Goal: Find specific page/section: Find specific page/section

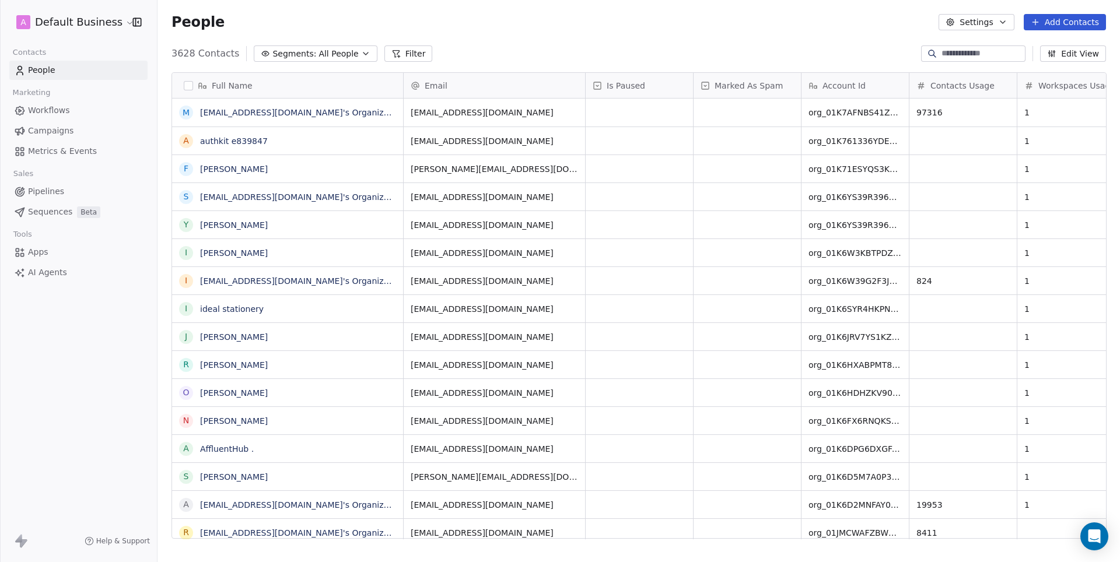
scroll to position [495, 962]
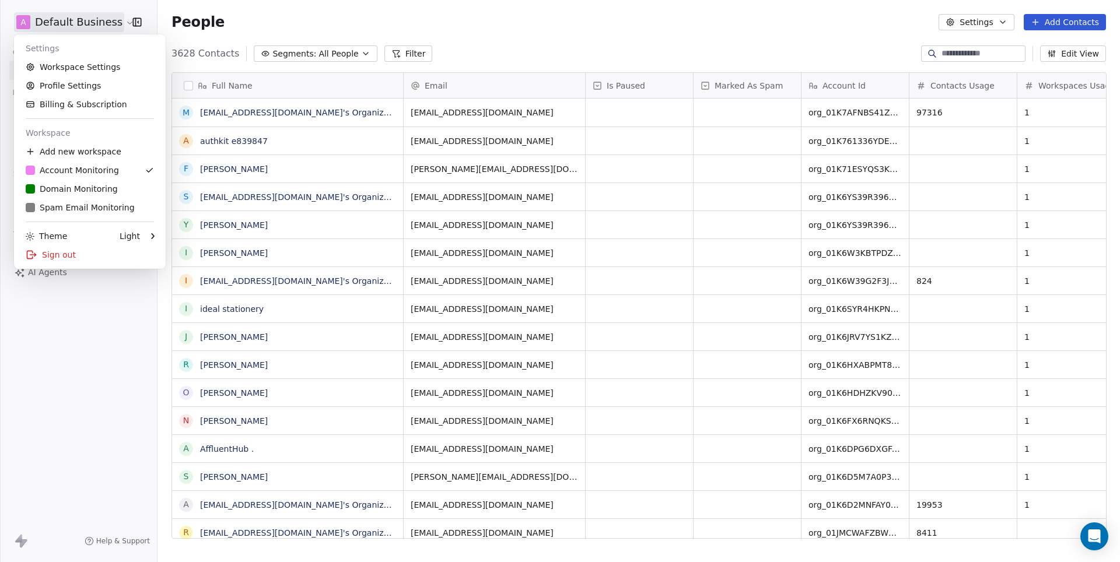
click at [82, 19] on html "A Default Business Contacts People Marketing Workflows Campaigns Metrics & Even…" at bounding box center [560, 281] width 1120 height 562
click at [65, 186] on div "D Domain Monitoring" at bounding box center [72, 189] width 92 height 12
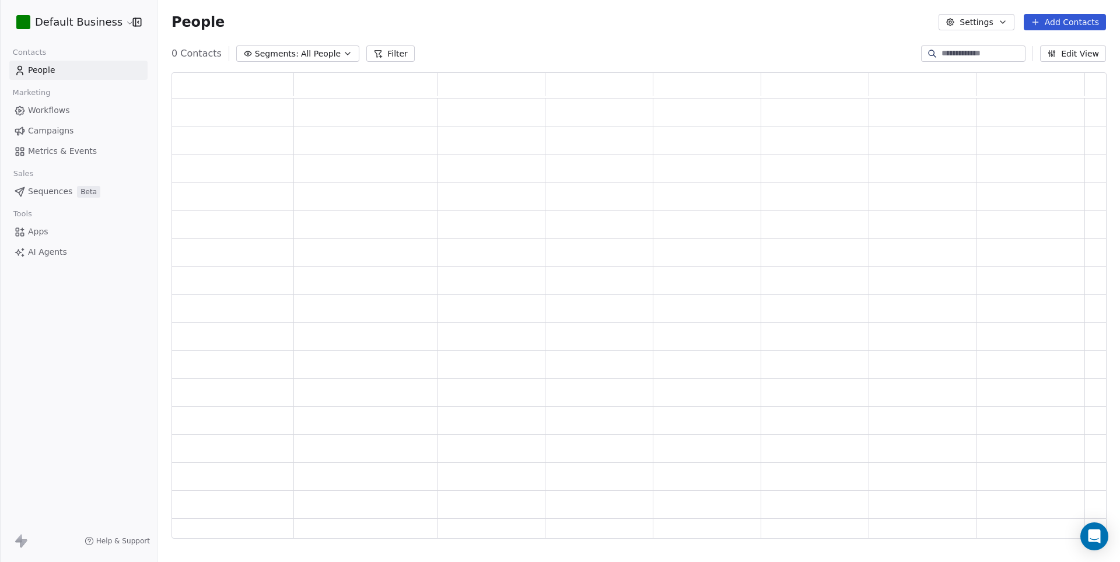
scroll to position [467, 934]
click at [957, 55] on input at bounding box center [983, 54] width 82 height 12
paste input "**********"
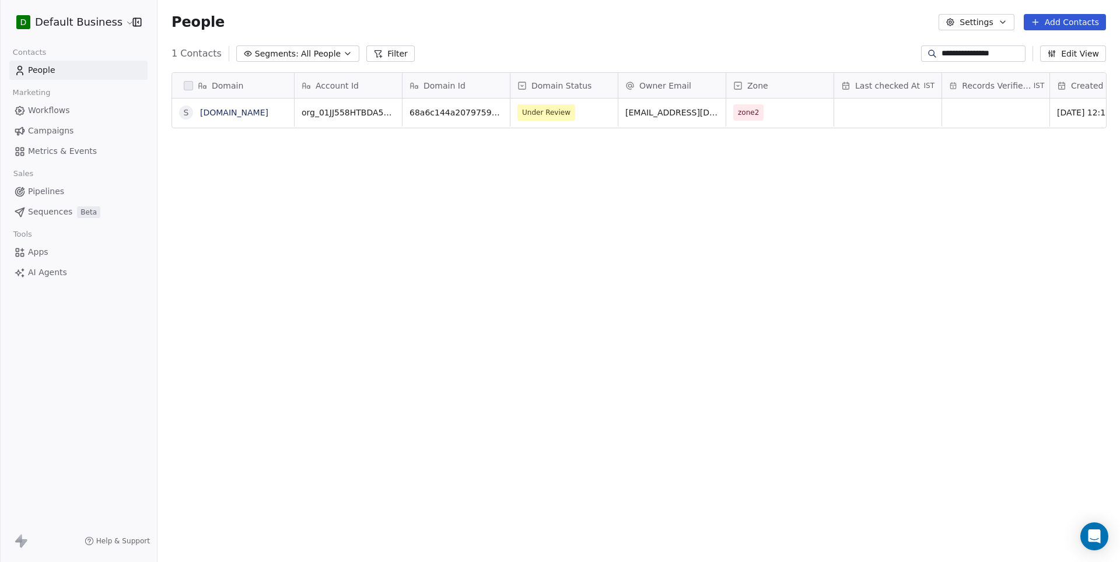
scroll to position [495, 962]
type input "**********"
click at [259, 110] on link "[DOMAIN_NAME]" at bounding box center [234, 112] width 68 height 9
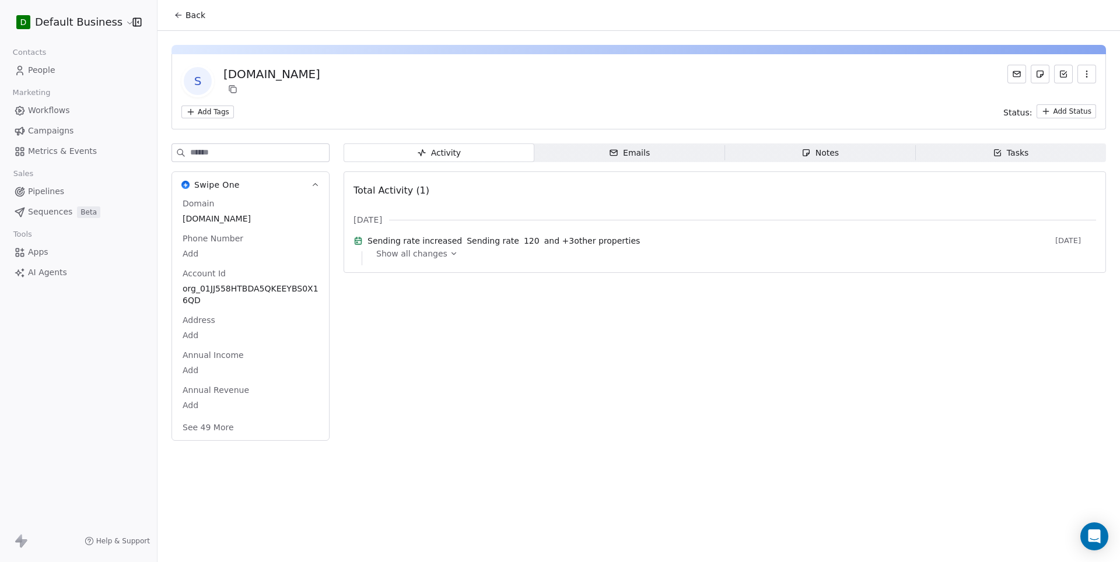
click at [214, 429] on button "See 49 More" at bounding box center [208, 427] width 65 height 21
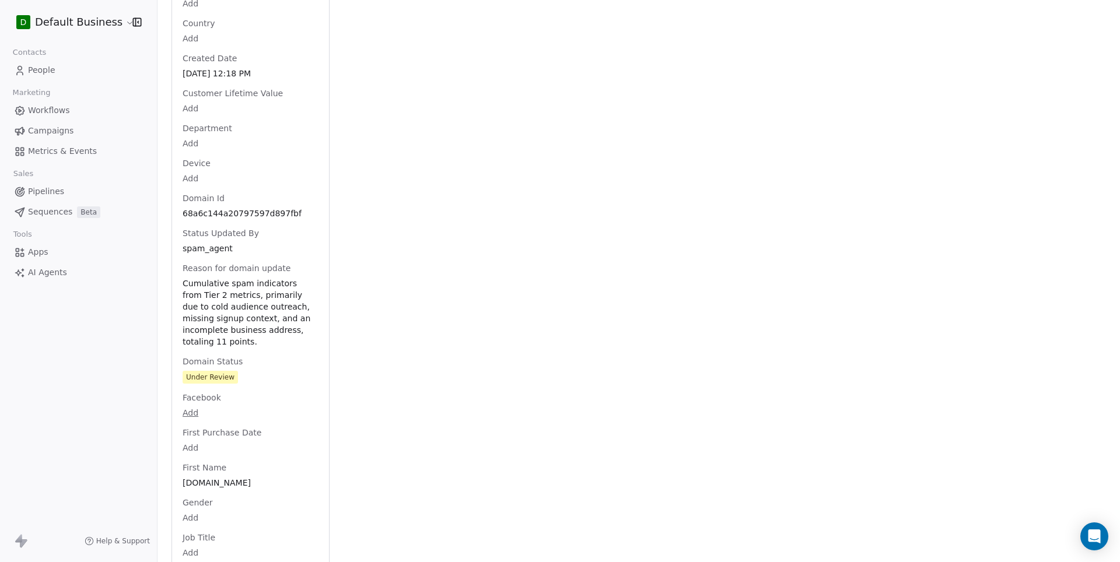
scroll to position [578, 0]
